Goal: Task Accomplishment & Management: Manage account settings

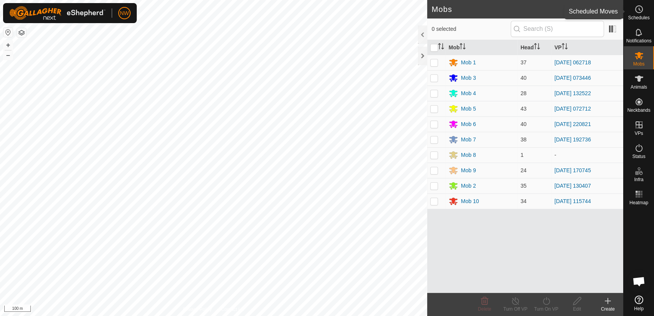
click at [645, 5] on es-schedule-vp-svg-icon at bounding box center [639, 9] width 14 height 12
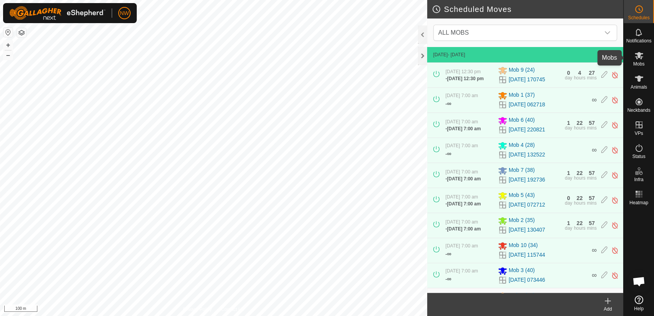
click at [641, 55] on icon at bounding box center [638, 55] width 9 height 9
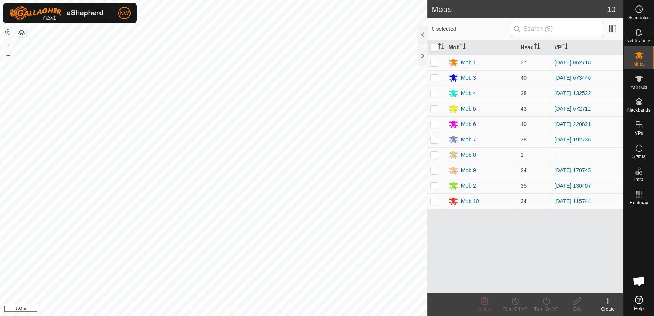
click at [435, 60] on p-checkbox at bounding box center [434, 62] width 8 height 6
checkbox input "true"
click at [515, 301] on line at bounding box center [515, 301] width 6 height 6
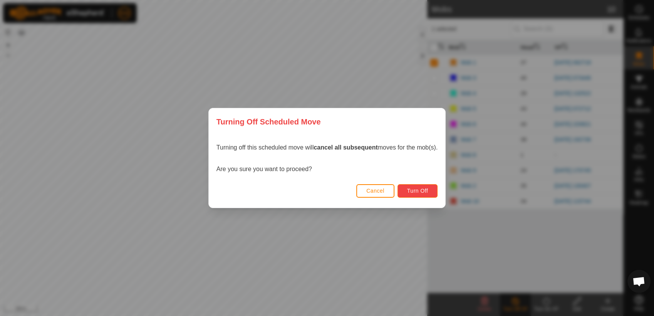
click at [414, 191] on span "Turn Off" at bounding box center [417, 191] width 21 height 6
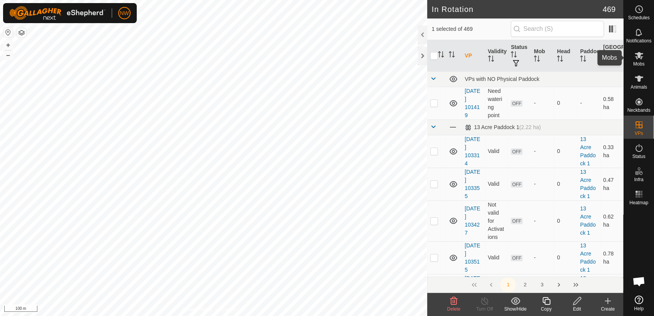
click at [641, 55] on icon at bounding box center [638, 55] width 9 height 9
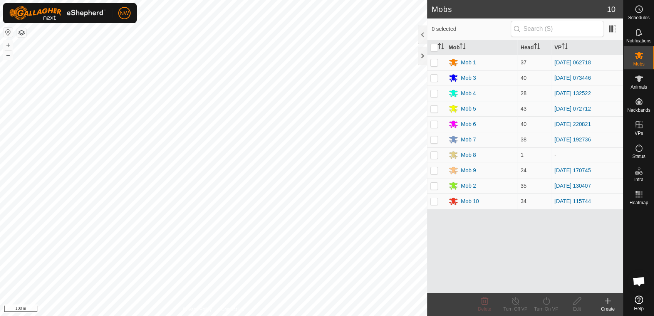
click at [435, 60] on p-checkbox at bounding box center [434, 62] width 8 height 6
checkbox input "true"
click at [546, 300] on icon at bounding box center [546, 300] width 10 height 9
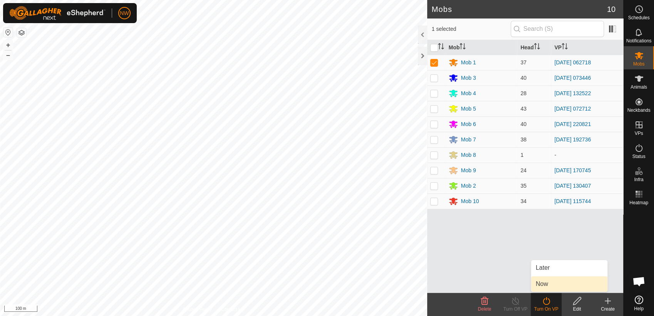
click at [545, 282] on link "Now" at bounding box center [569, 283] width 76 height 15
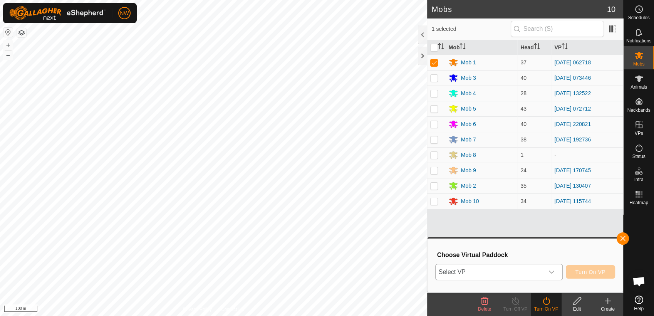
click at [553, 270] on icon "dropdown trigger" at bounding box center [551, 272] width 6 height 6
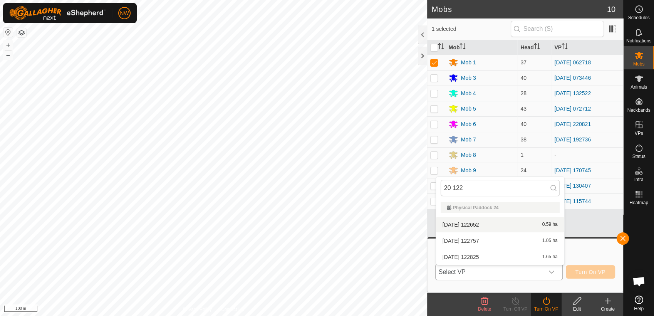
type input "20 122"
click at [477, 222] on li "[DATE] 122652 0.59 ha" at bounding box center [500, 224] width 128 height 15
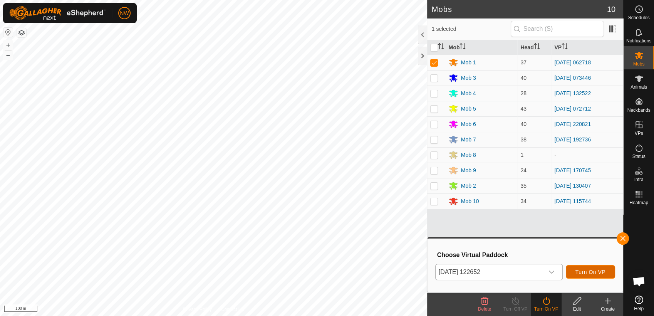
click at [588, 269] on span "Turn On VP" at bounding box center [590, 272] width 30 height 6
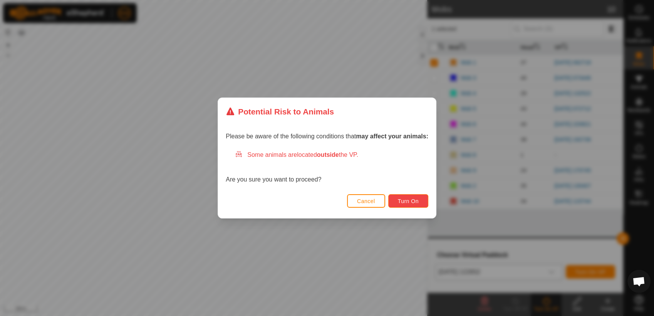
click at [418, 200] on button "Turn On" at bounding box center [408, 200] width 40 height 13
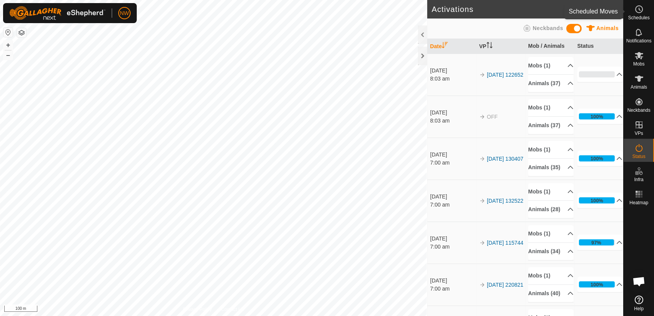
click at [646, 8] on div "Schedules" at bounding box center [638, 11] width 30 height 23
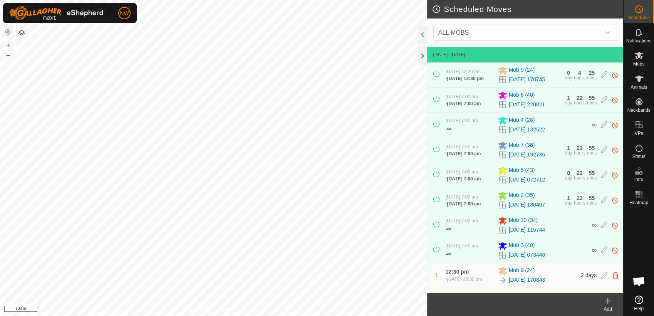
click at [609, 301] on icon at bounding box center [607, 300] width 9 height 9
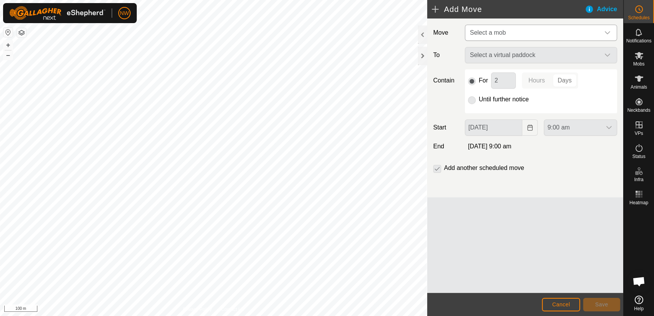
click at [610, 30] on icon "dropdown trigger" at bounding box center [607, 33] width 6 height 6
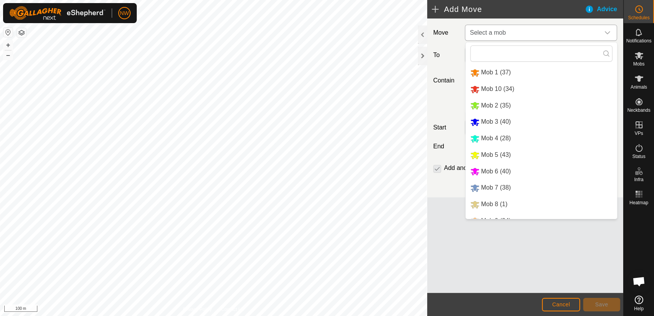
click at [485, 69] on li "Mob 1 (37)" at bounding box center [540, 73] width 151 height 16
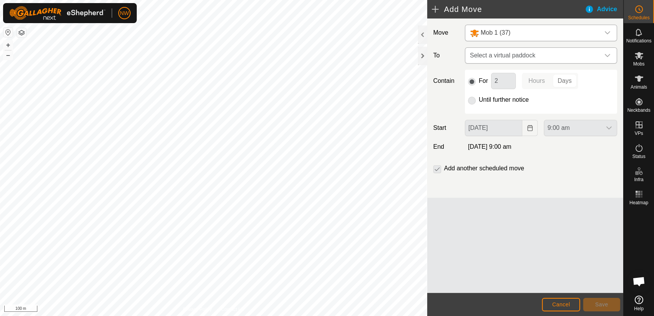
click at [607, 54] on icon "dropdown trigger" at bounding box center [607, 55] width 6 height 6
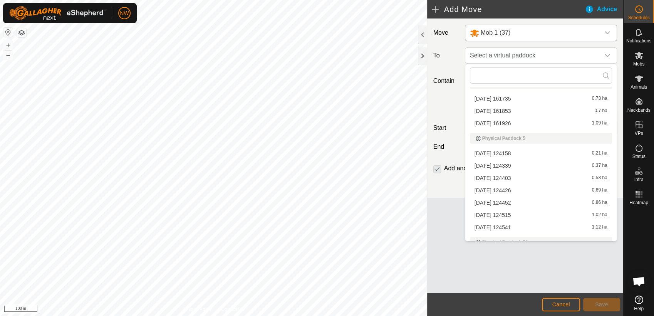
scroll to position [4278, 0]
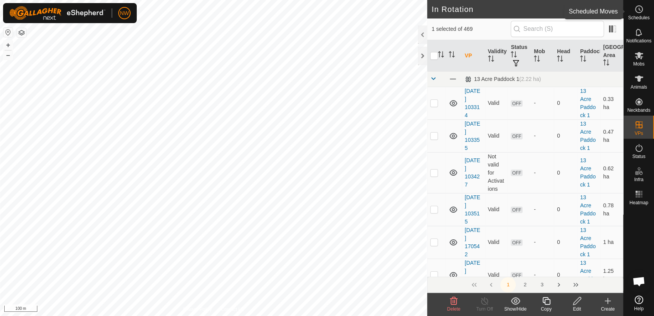
click at [642, 9] on icon at bounding box center [638, 9] width 9 height 9
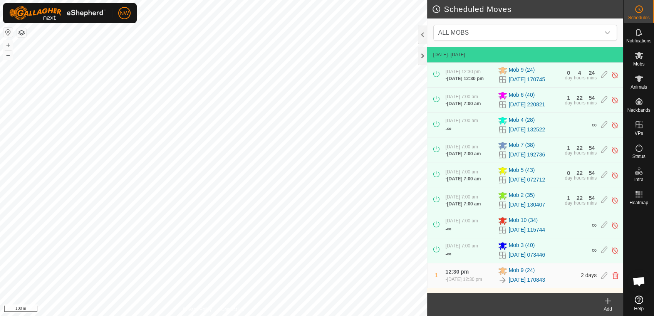
click at [604, 304] on icon at bounding box center [607, 300] width 9 height 9
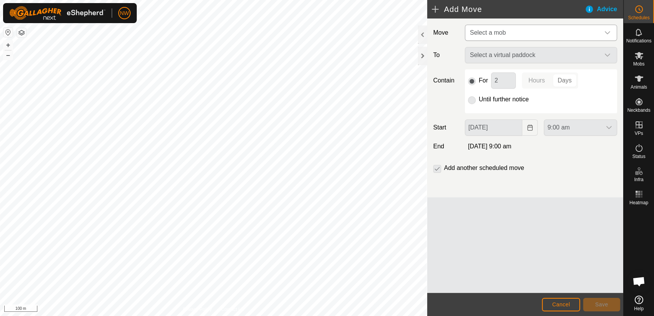
click at [608, 29] on div "dropdown trigger" at bounding box center [606, 32] width 15 height 15
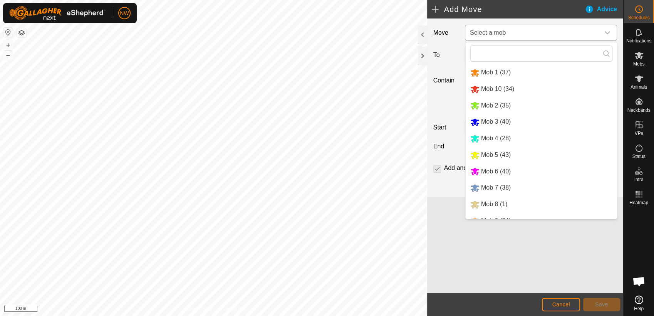
click at [497, 68] on li "Mob 1 (37)" at bounding box center [540, 73] width 151 height 16
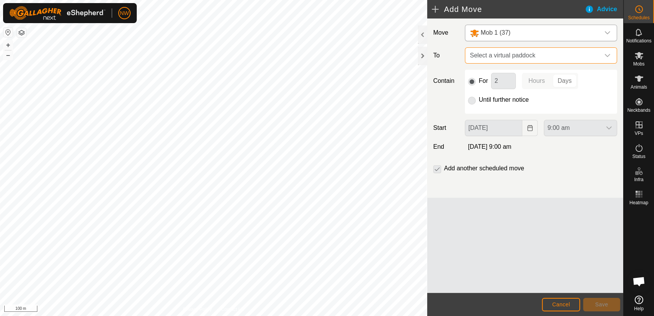
click at [514, 54] on span "Select a virtual paddock" at bounding box center [533, 55] width 133 height 15
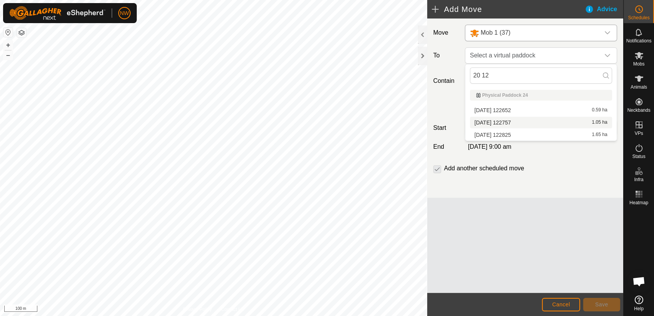
type input "20 12"
click at [506, 121] on li "[DATE] 122757 1.05 ha" at bounding box center [541, 123] width 142 height 12
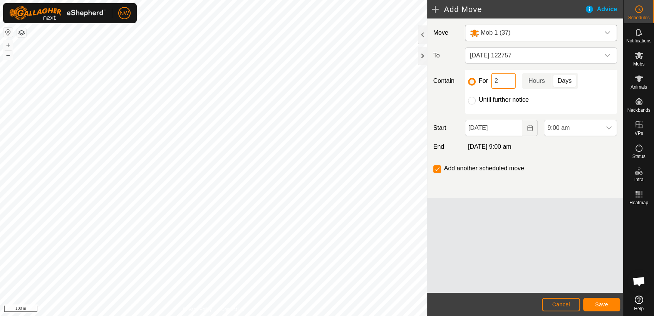
drag, startPoint x: 497, startPoint y: 80, endPoint x: 493, endPoint y: 83, distance: 5.0
click at [493, 83] on input "2" at bounding box center [503, 81] width 25 height 16
type input "36"
click at [536, 81] on p-togglebutton "Hours" at bounding box center [537, 81] width 30 height 16
click at [530, 128] on icon "Choose Date" at bounding box center [530, 128] width 6 height 6
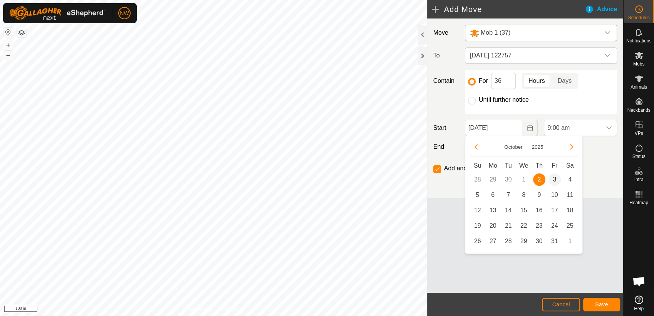
click at [555, 177] on span "3" at bounding box center [554, 179] width 12 height 12
type input "[DATE]"
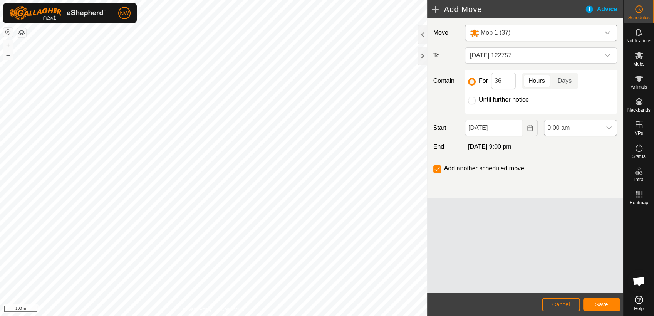
click at [610, 126] on icon "dropdown trigger" at bounding box center [609, 128] width 6 height 6
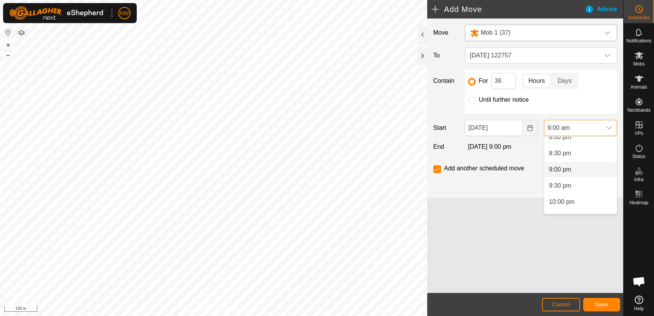
click at [566, 167] on li "9:00 pm" at bounding box center [580, 169] width 72 height 15
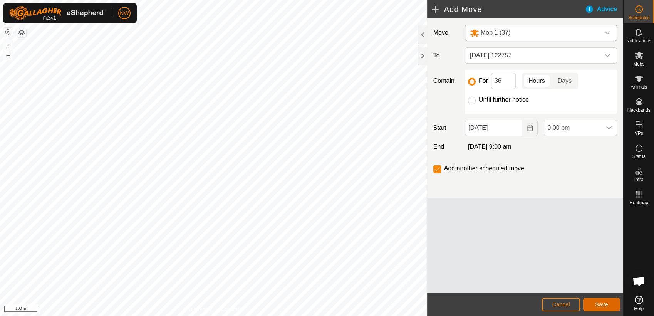
click at [603, 304] on span "Save" at bounding box center [601, 304] width 13 height 6
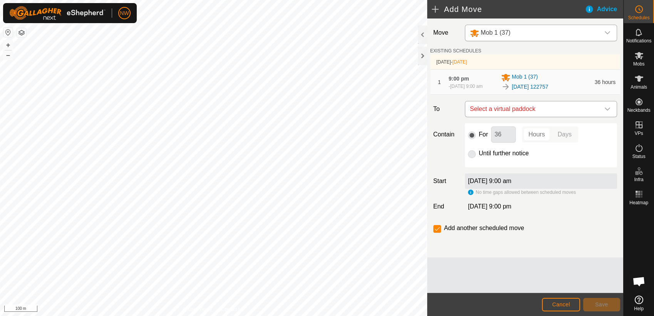
click at [608, 107] on icon "dropdown trigger" at bounding box center [607, 109] width 6 height 6
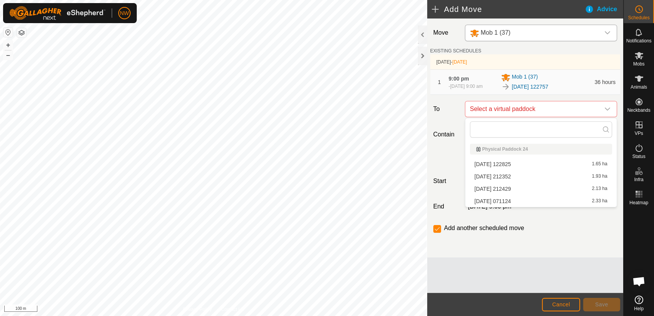
click at [508, 163] on li "[DATE] 122825 1.65 ha" at bounding box center [541, 164] width 142 height 12
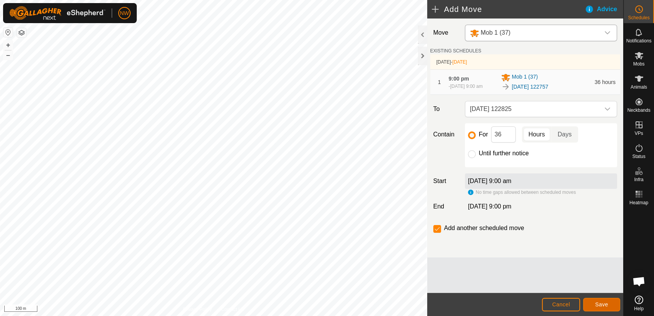
click at [601, 303] on span "Save" at bounding box center [601, 304] width 13 height 6
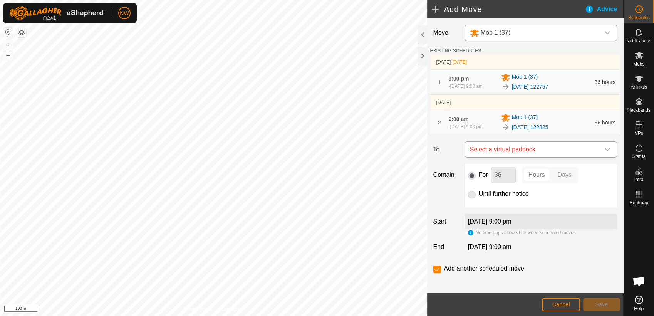
click at [604, 148] on icon "dropdown trigger" at bounding box center [606, 149] width 5 height 3
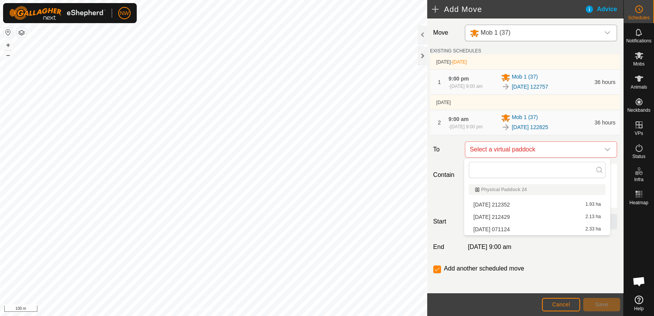
click at [515, 203] on li "[DATE] 212352 1.93 ha" at bounding box center [537, 205] width 137 height 12
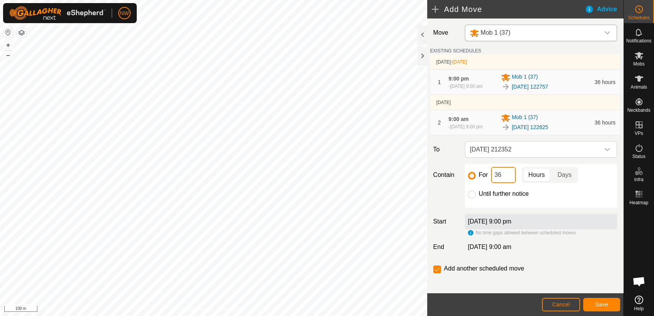
drag, startPoint x: 499, startPoint y: 176, endPoint x: 492, endPoint y: 179, distance: 6.9
click at [492, 179] on input "36" at bounding box center [503, 175] width 25 height 16
type input "24"
click at [531, 171] on p-togglebutton "Hours" at bounding box center [537, 175] width 30 height 16
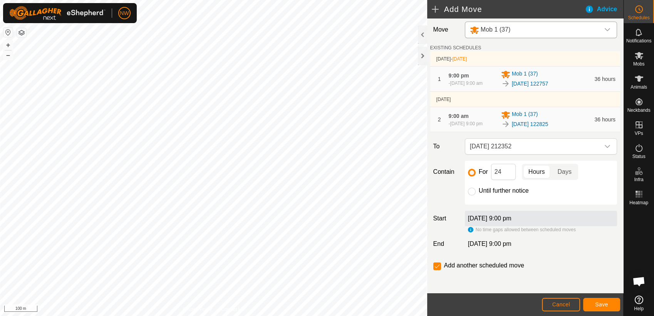
scroll to position [4, 0]
click at [596, 303] on span "Save" at bounding box center [601, 304] width 13 height 6
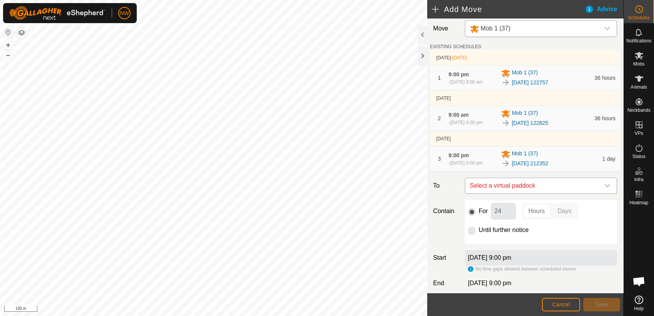
click at [604, 185] on icon "dropdown trigger" at bounding box center [607, 185] width 6 height 6
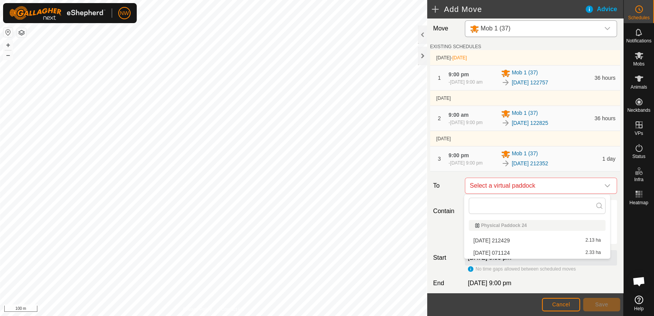
click at [506, 238] on li "[DATE] 212429 2.13 ha" at bounding box center [537, 240] width 137 height 12
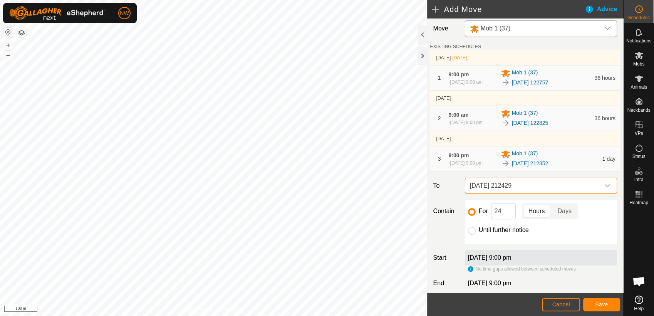
click at [604, 183] on icon "dropdown trigger" at bounding box center [607, 185] width 6 height 6
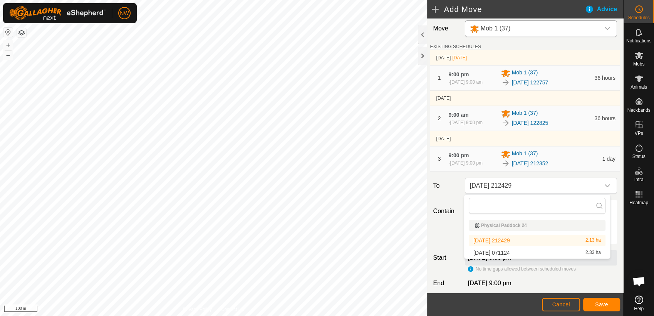
click at [509, 249] on li "[DATE] [DATE] 2.33 ha" at bounding box center [537, 253] width 137 height 12
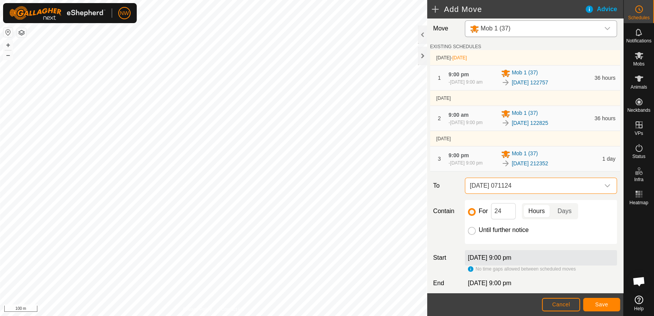
click at [472, 231] on input "Until further notice" at bounding box center [472, 231] width 8 height 8
radio input "true"
checkbox input "false"
click at [596, 300] on button "Save" at bounding box center [601, 304] width 37 height 13
